Goal: Navigation & Orientation: Find specific page/section

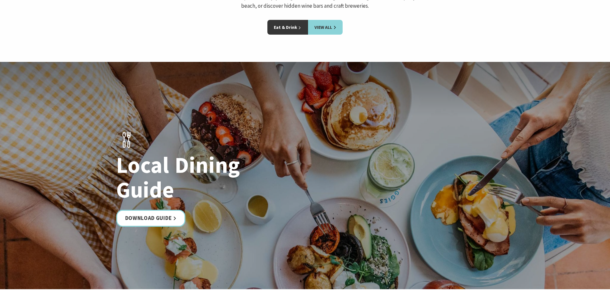
scroll to position [1057, 0]
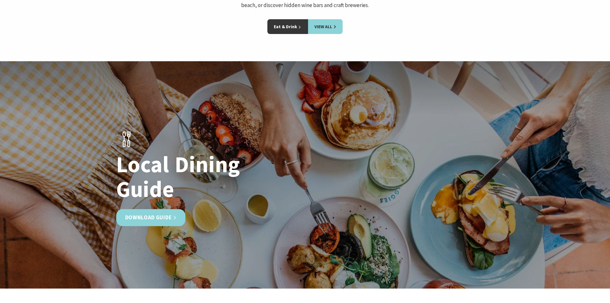
click at [156, 209] on link "Download Guide" at bounding box center [150, 217] width 69 height 17
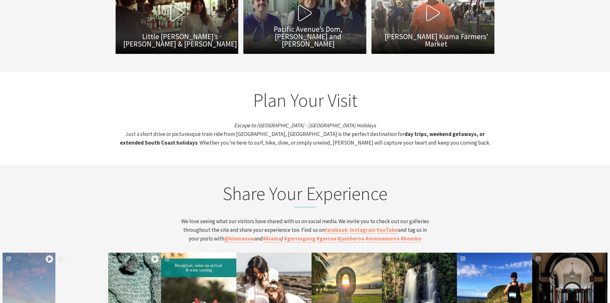
scroll to position [2337, 0]
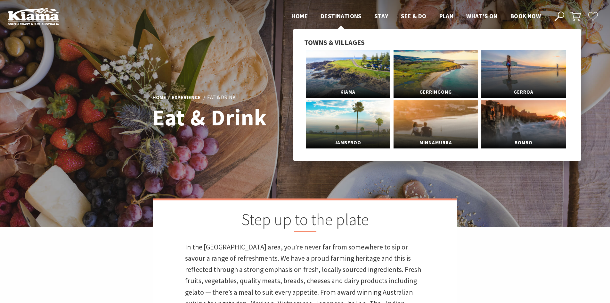
click at [338, 17] on span "Destinations" at bounding box center [341, 16] width 41 height 8
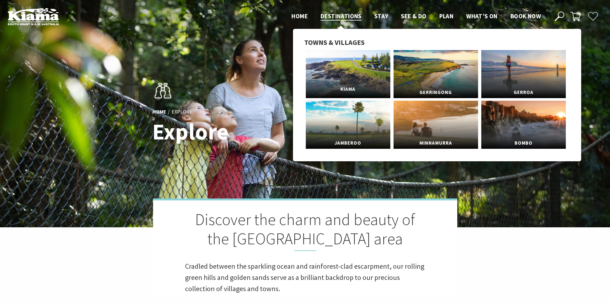
click at [359, 80] on link "Kiama" at bounding box center [348, 74] width 85 height 48
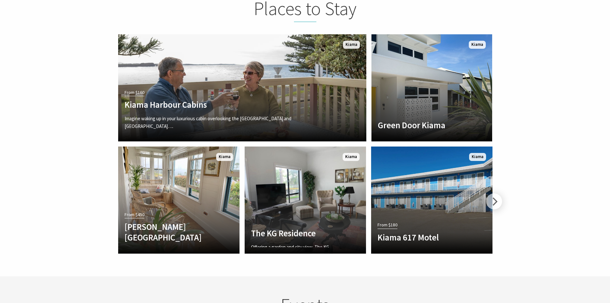
scroll to position [1441, 0]
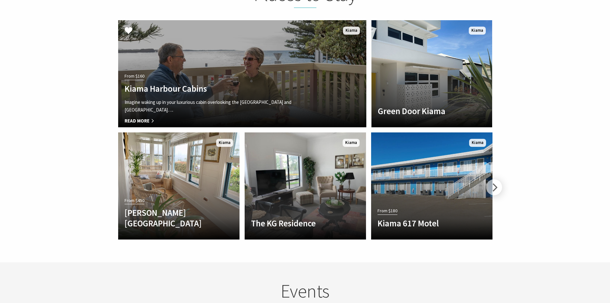
click at [182, 83] on h4 "Kiama Harbour Cabins" at bounding box center [224, 88] width 198 height 10
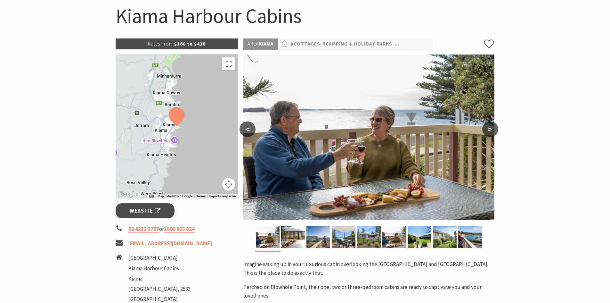
scroll to position [64, 0]
click at [495, 130] on button ">" at bounding box center [490, 129] width 16 height 15
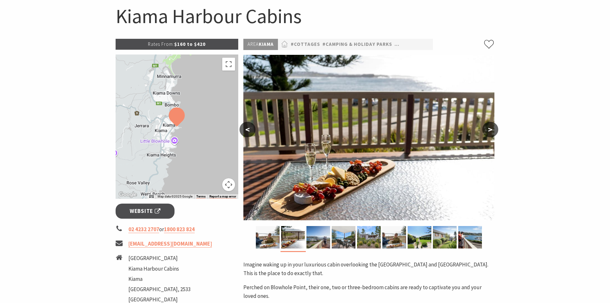
click at [495, 129] on button ">" at bounding box center [490, 129] width 16 height 15
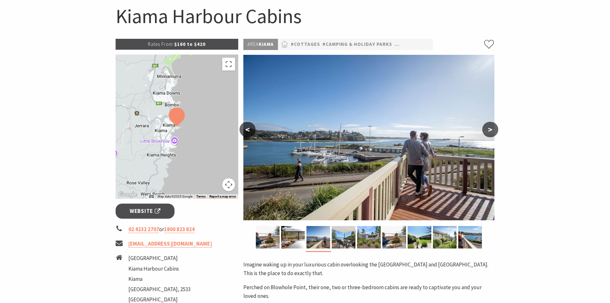
click at [495, 129] on button ">" at bounding box center [490, 129] width 16 height 15
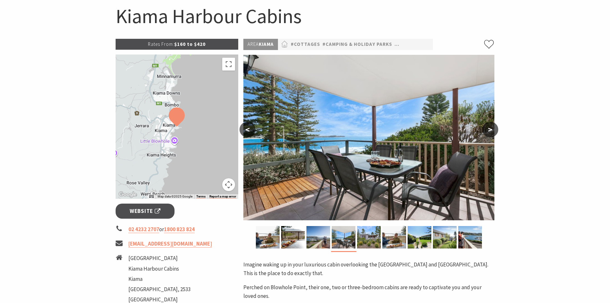
click at [495, 129] on button ">" at bounding box center [490, 129] width 16 height 15
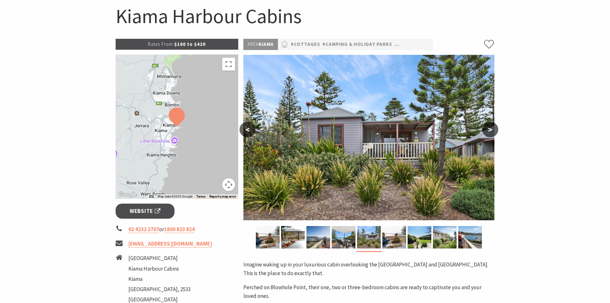
click at [490, 131] on button ">" at bounding box center [490, 129] width 16 height 15
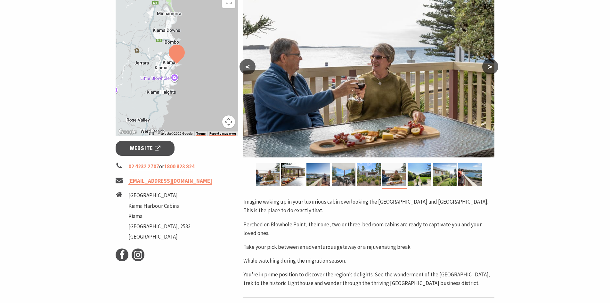
scroll to position [128, 0]
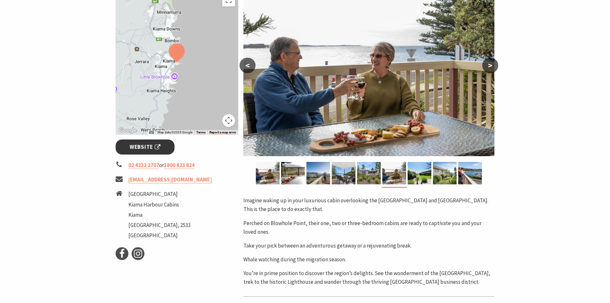
click at [151, 150] on span "Website" at bounding box center [145, 146] width 31 height 9
